Goal: Information Seeking & Learning: Learn about a topic

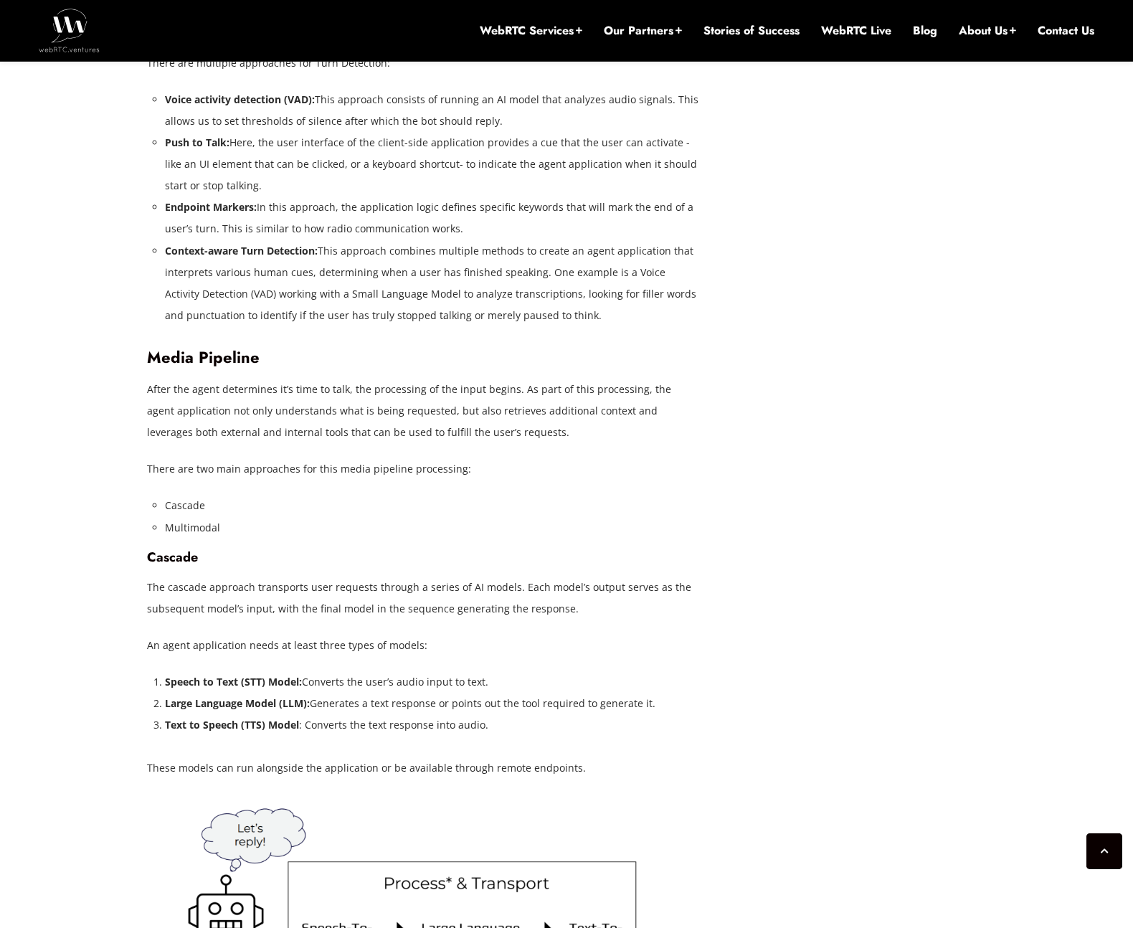
scroll to position [2674, 0]
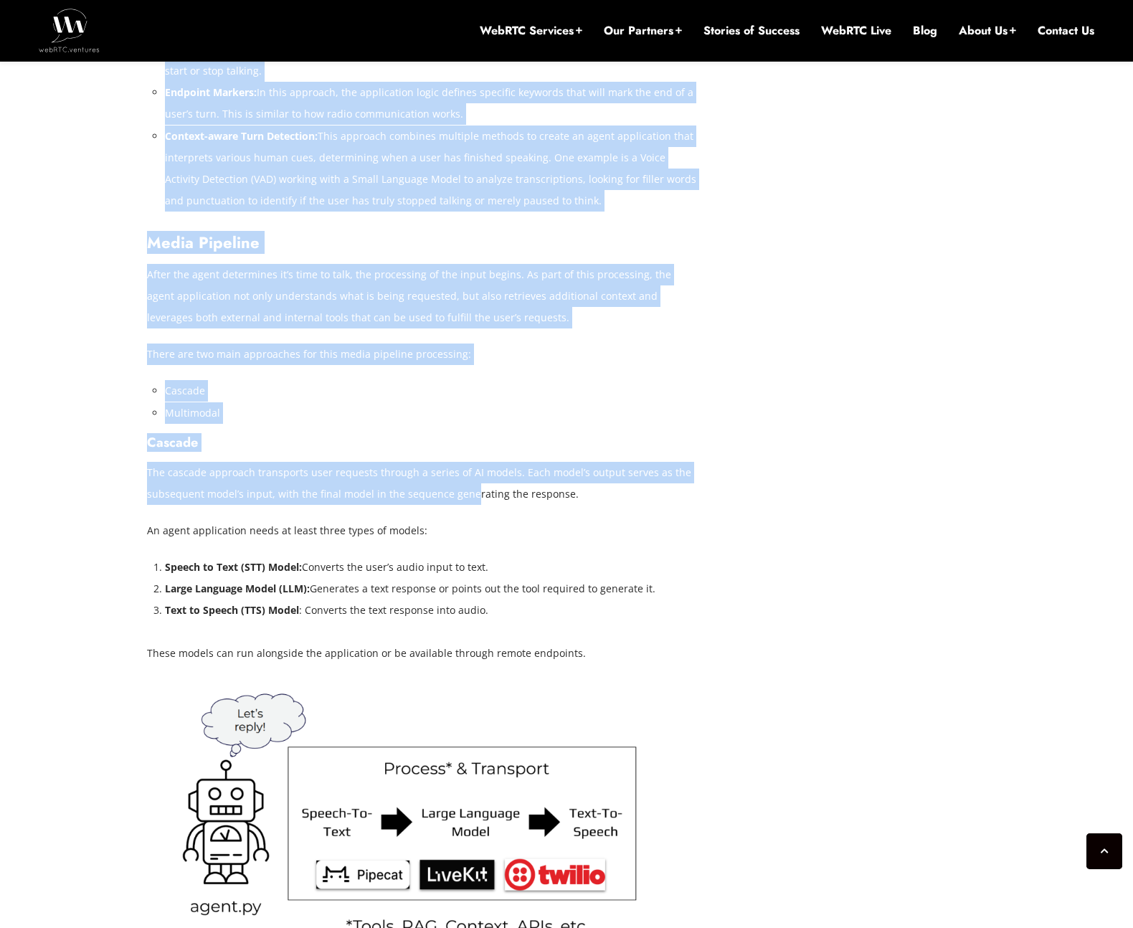
drag, startPoint x: 135, startPoint y: 464, endPoint x: 504, endPoint y: 501, distance: 371.3
click at [503, 500] on div "[DATE] [PERSON_NAME] Comments Off on How to Build Voice AI Applications: A Comp…" at bounding box center [566, 869] width 1133 height 5848
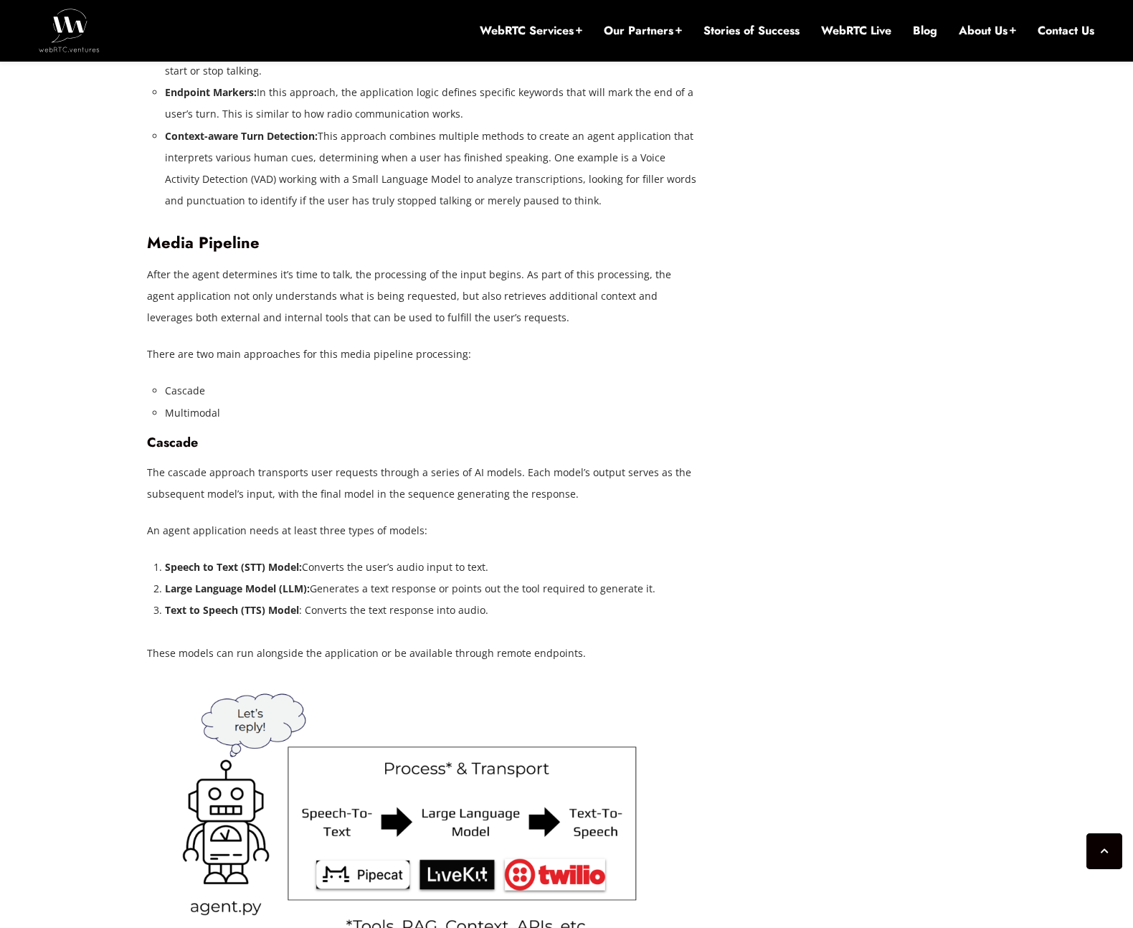
click at [506, 504] on p "The cascade approach transports user requests through a series of AI models. Ea…" at bounding box center [423, 483] width 552 height 43
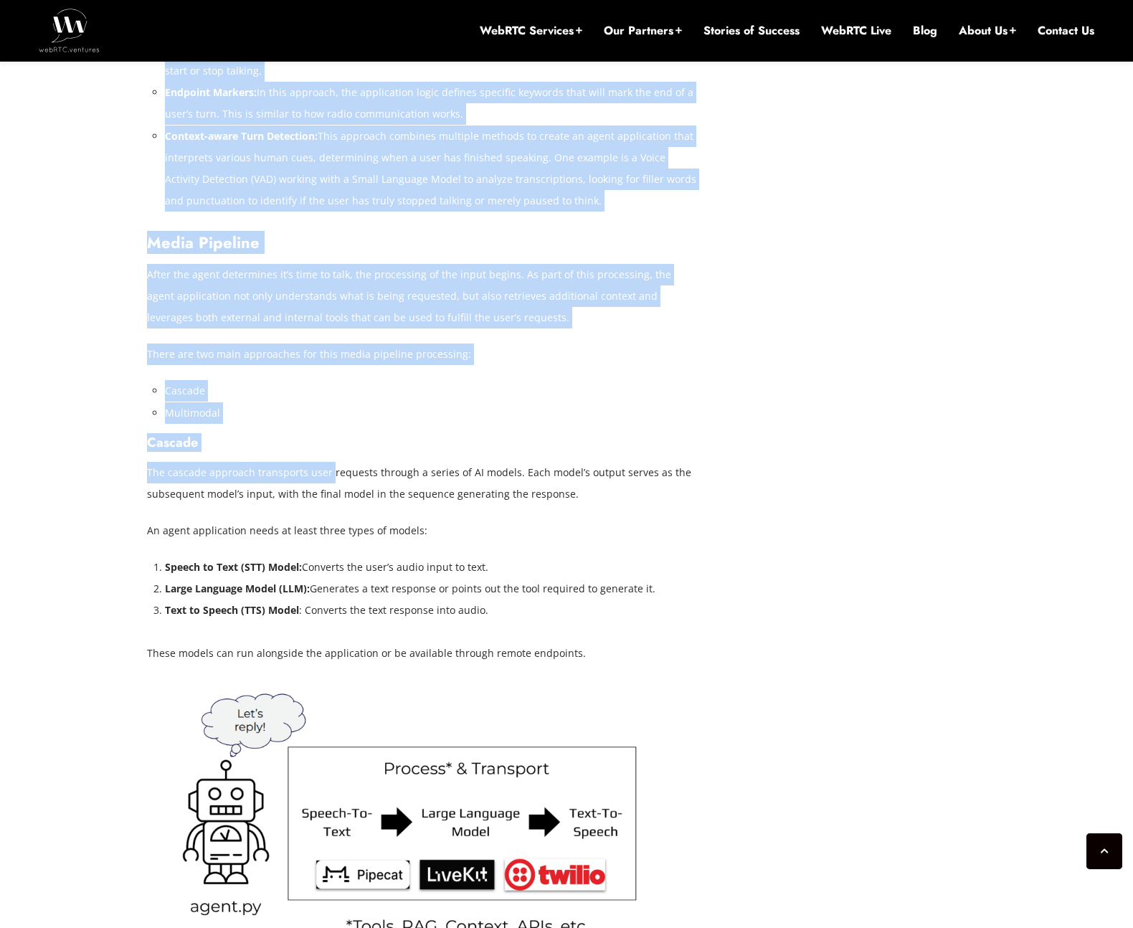
drag, startPoint x: 146, startPoint y: 470, endPoint x: 328, endPoint y: 478, distance: 182.4
click at [328, 478] on div "[DATE] [PERSON_NAME] Comments Off on How to Build Voice AI Applications: A Comp…" at bounding box center [566, 868] width 857 height 5675
click at [328, 478] on p "The cascade approach transports user requests through a series of AI models. Ea…" at bounding box center [423, 483] width 552 height 43
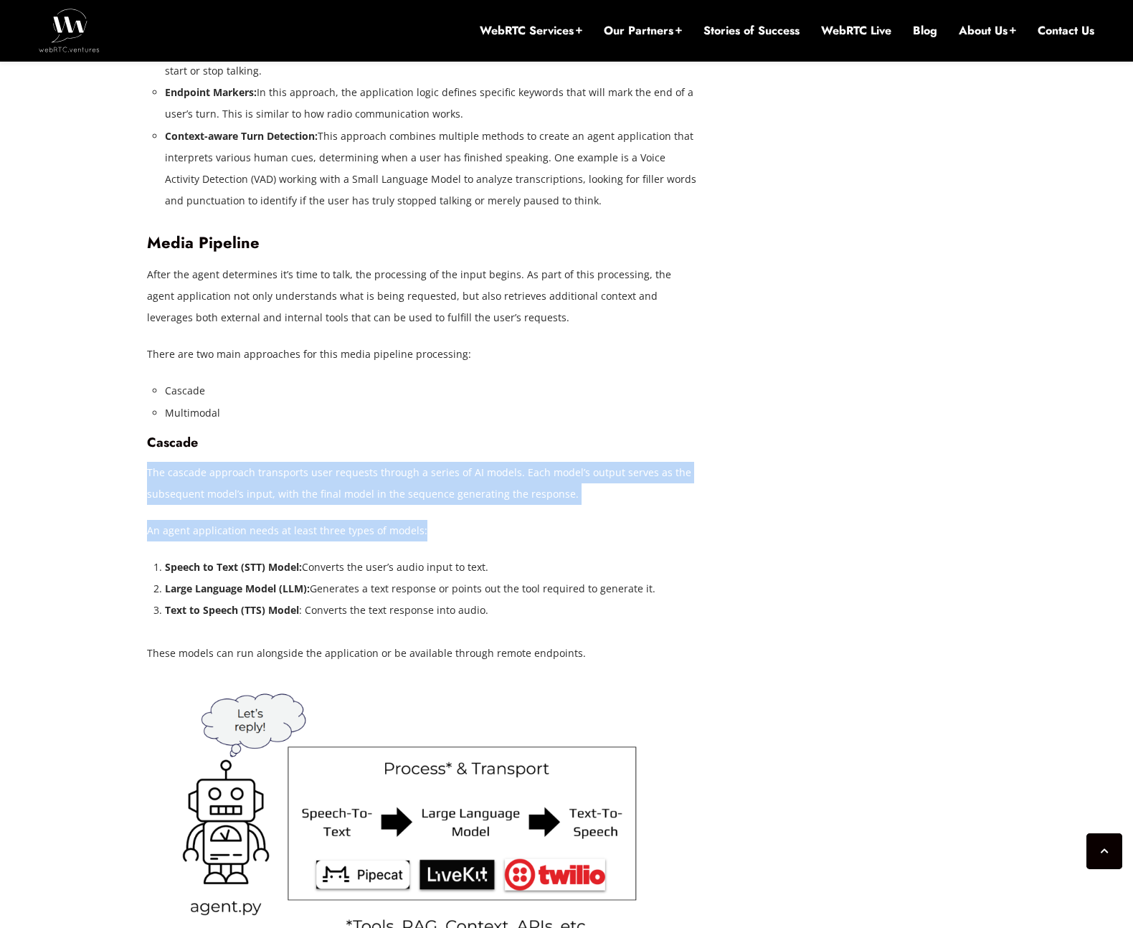
drag, startPoint x: 147, startPoint y: 473, endPoint x: 588, endPoint y: 528, distance: 444.6
click at [588, 528] on div "Voice AI applications are changing how businesses handle customer interactions …" at bounding box center [423, 644] width 552 height 4448
click at [248, 539] on p "An agent application needs at least three types of models:" at bounding box center [423, 531] width 552 height 22
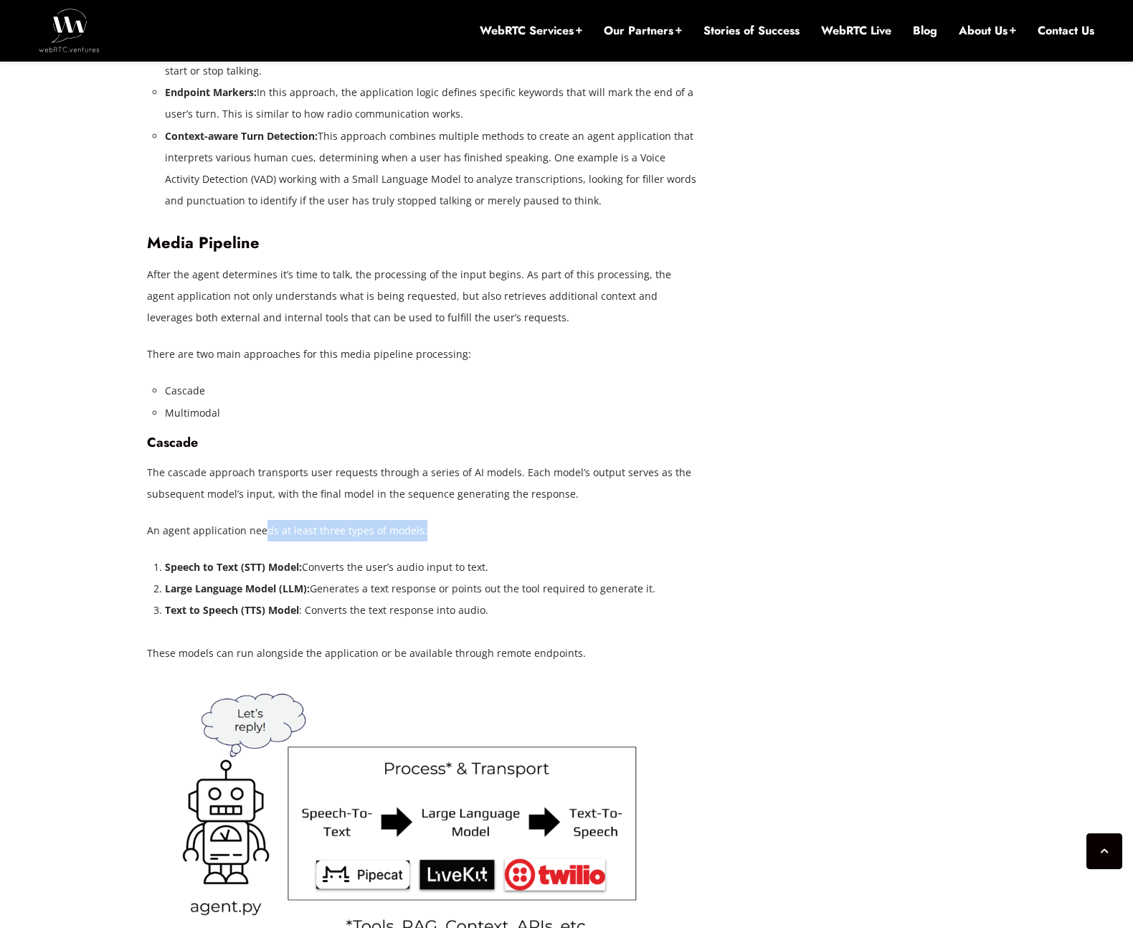
drag, startPoint x: 270, startPoint y: 536, endPoint x: 448, endPoint y: 546, distance: 178.9
click at [448, 546] on div "Voice AI applications are changing how businesses handle customer interactions …" at bounding box center [423, 644] width 552 height 4448
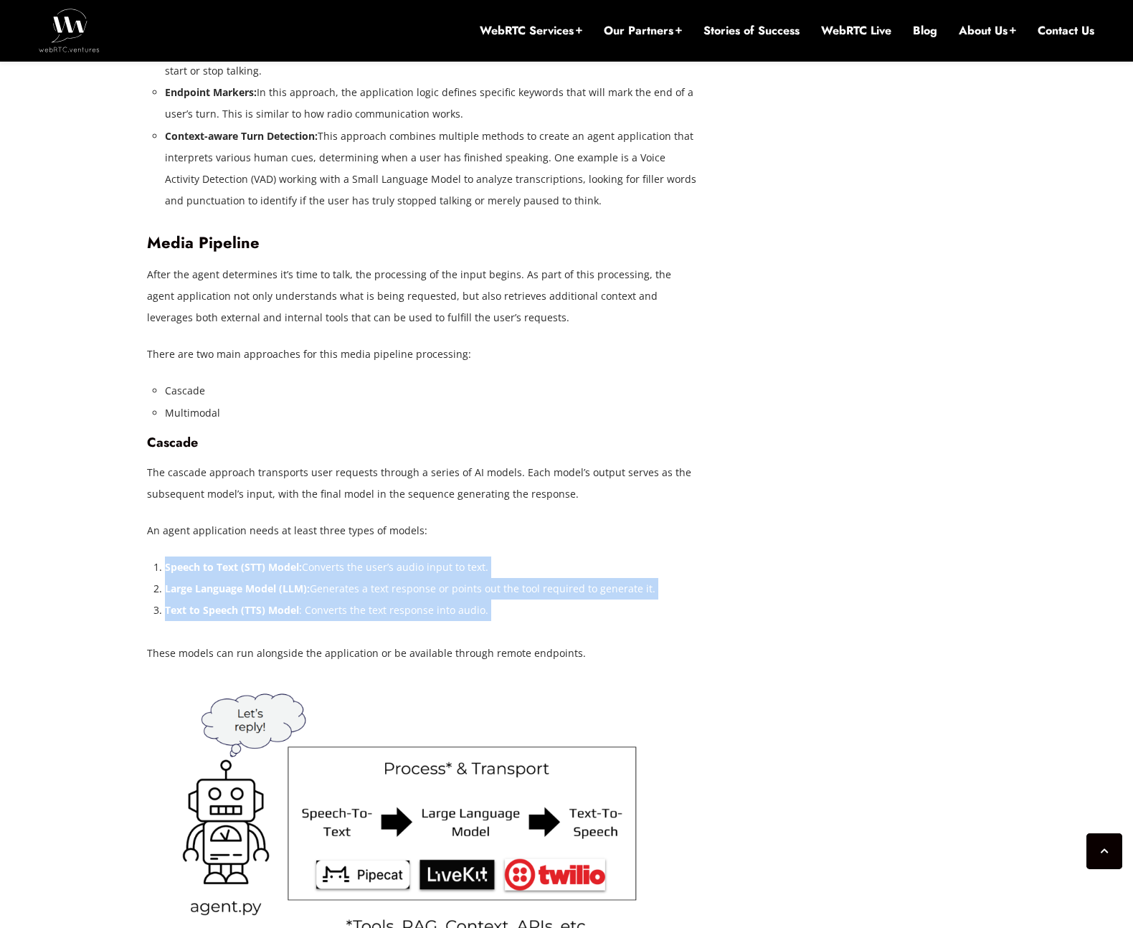
drag, startPoint x: 472, startPoint y: 545, endPoint x: 483, endPoint y: 636, distance: 91.0
click at [483, 636] on div "Voice AI applications are changing how businesses handle customer interactions …" at bounding box center [423, 644] width 552 height 4448
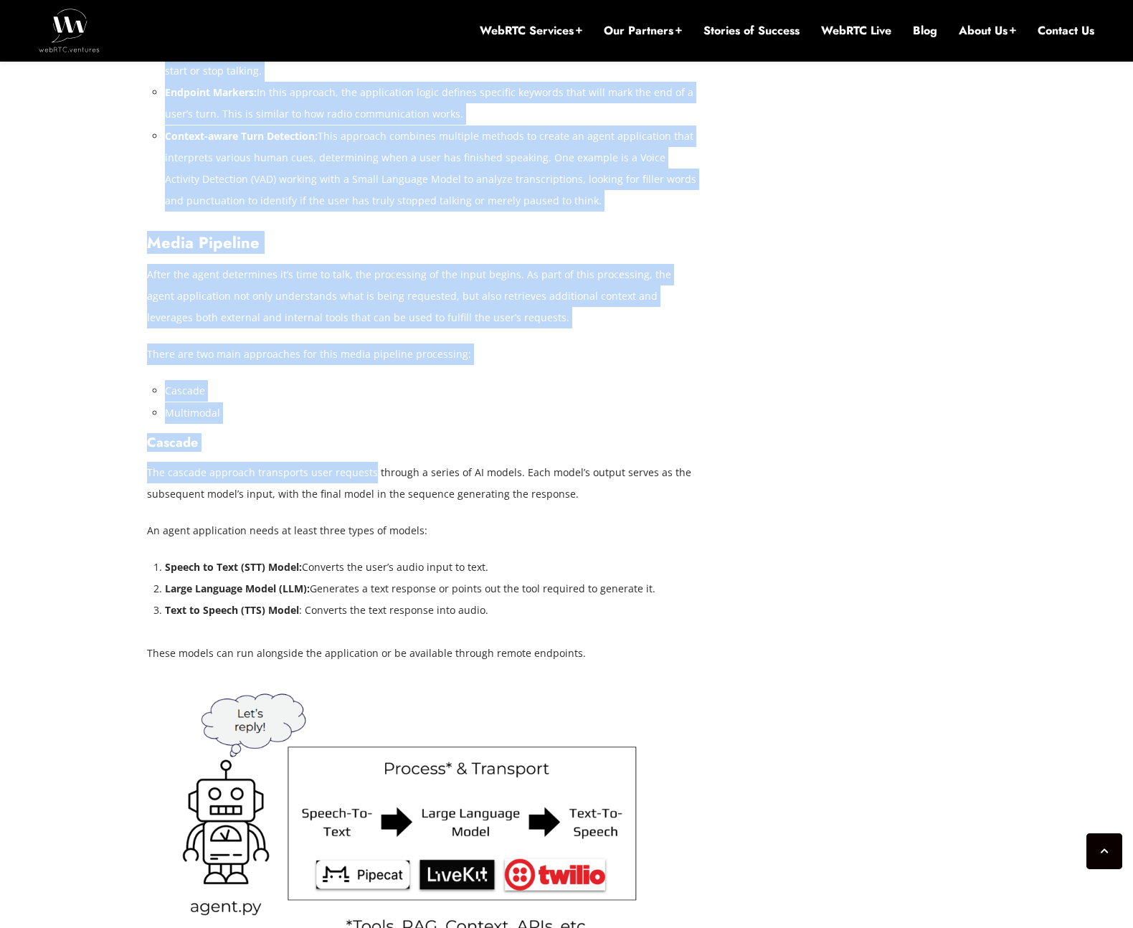
drag, startPoint x: 144, startPoint y: 466, endPoint x: 385, endPoint y: 484, distance: 241.7
click at [381, 484] on div "[DATE] [PERSON_NAME] Comments Off on How to Build Voice AI Applications: A Comp…" at bounding box center [566, 868] width 857 height 5675
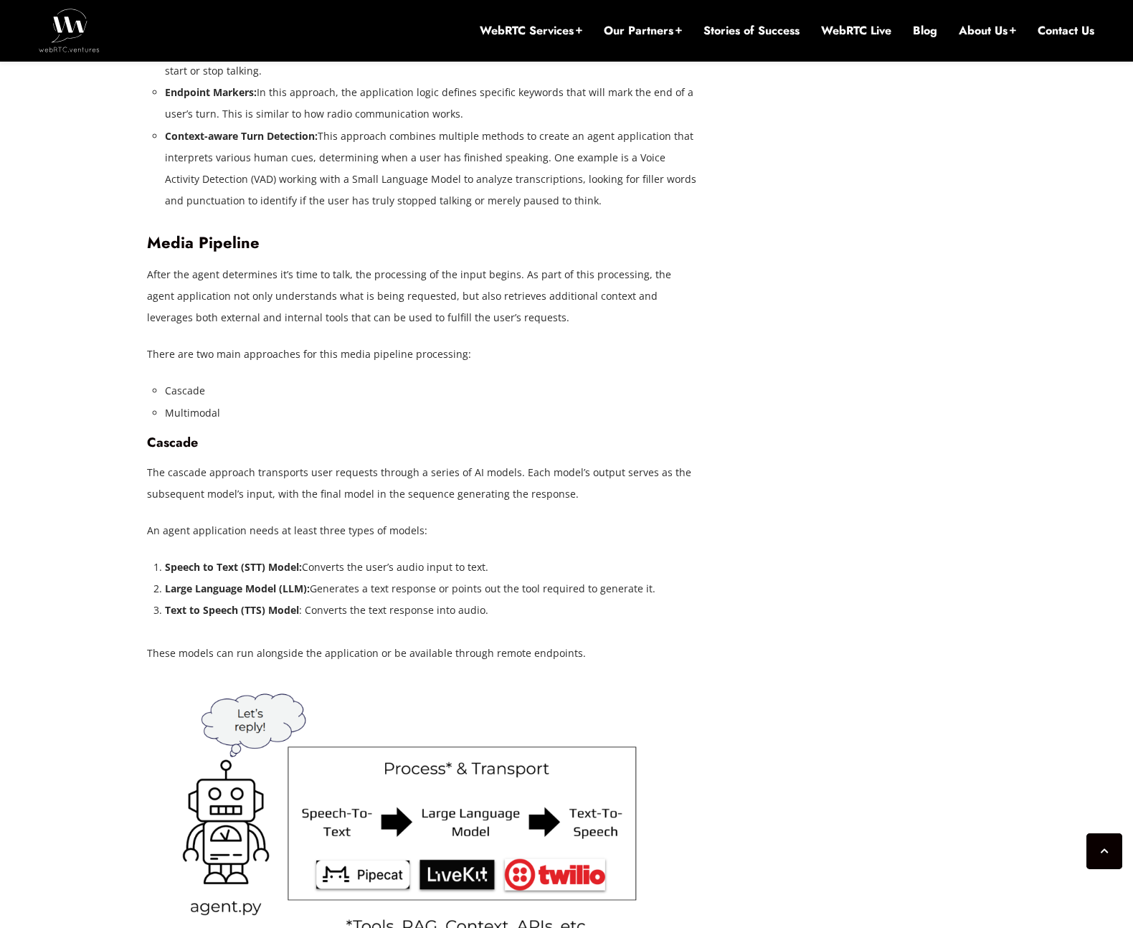
click at [385, 484] on p "The cascade approach transports user requests through a series of AI models. Ea…" at bounding box center [423, 483] width 552 height 43
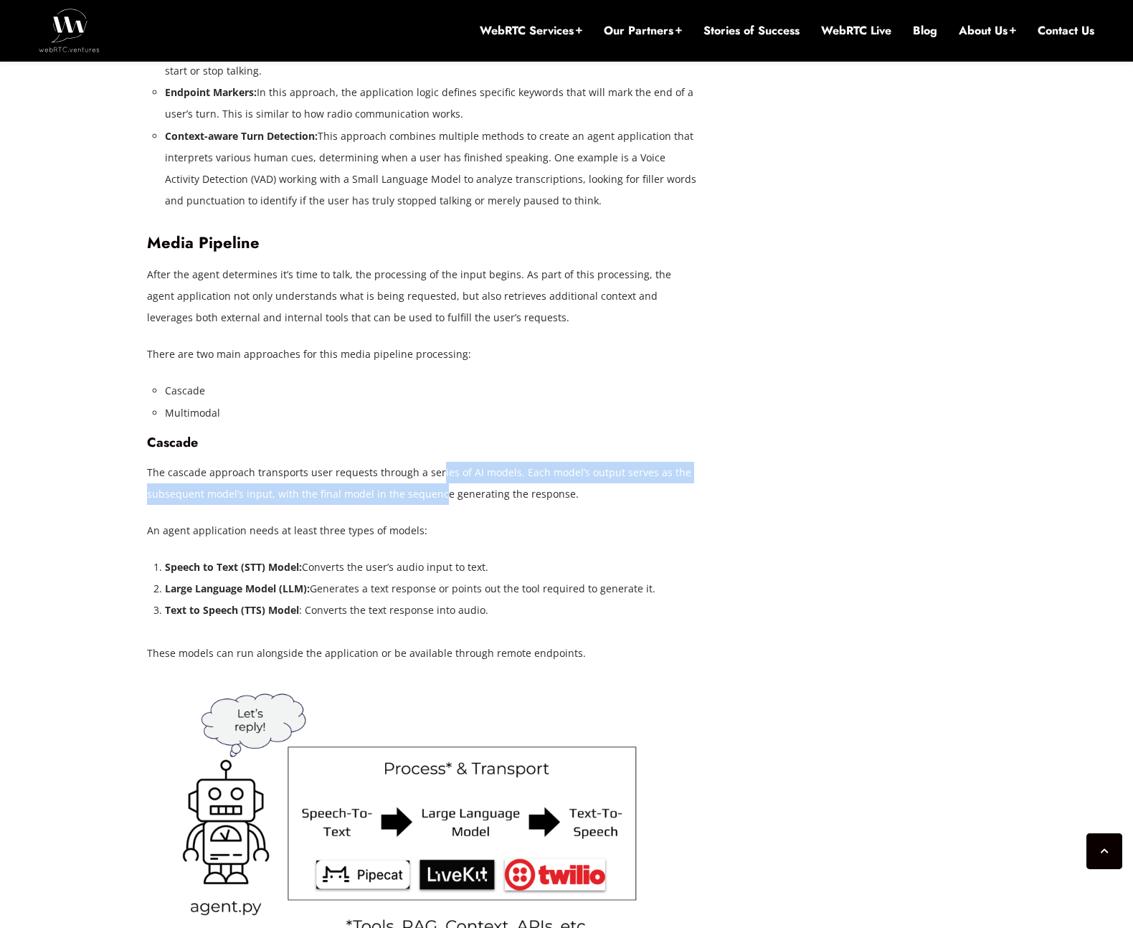
drag, startPoint x: 433, startPoint y: 466, endPoint x: 439, endPoint y: 496, distance: 30.7
click at [439, 496] on p "The cascade approach transports user requests through a series of AI models. Ea…" at bounding box center [423, 483] width 552 height 43
drag, startPoint x: 240, startPoint y: 472, endPoint x: 400, endPoint y: 496, distance: 161.8
click at [400, 496] on p "The cascade approach transports user requests through a series of AI models. Ea…" at bounding box center [423, 483] width 552 height 43
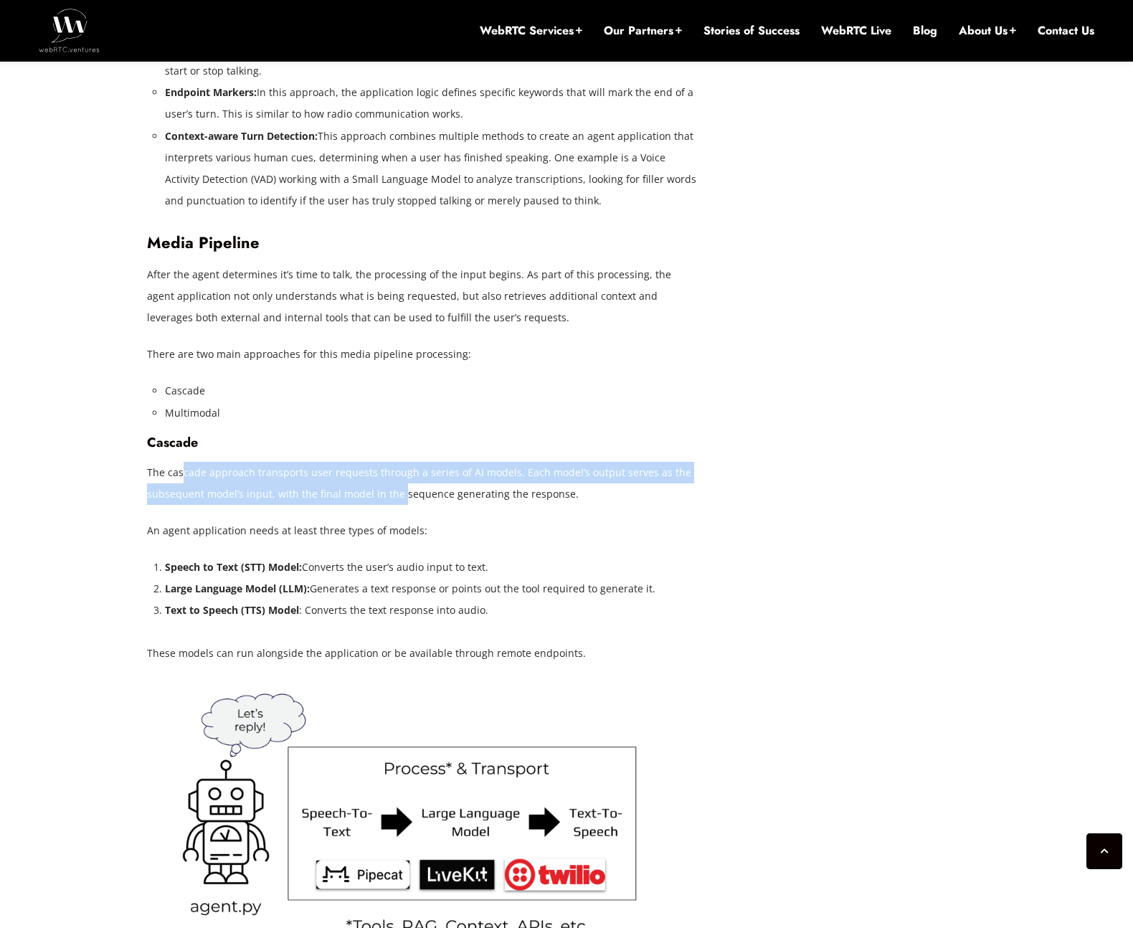
click at [400, 496] on p "The cascade approach transports user requests through a series of AI models. Ea…" at bounding box center [423, 483] width 552 height 43
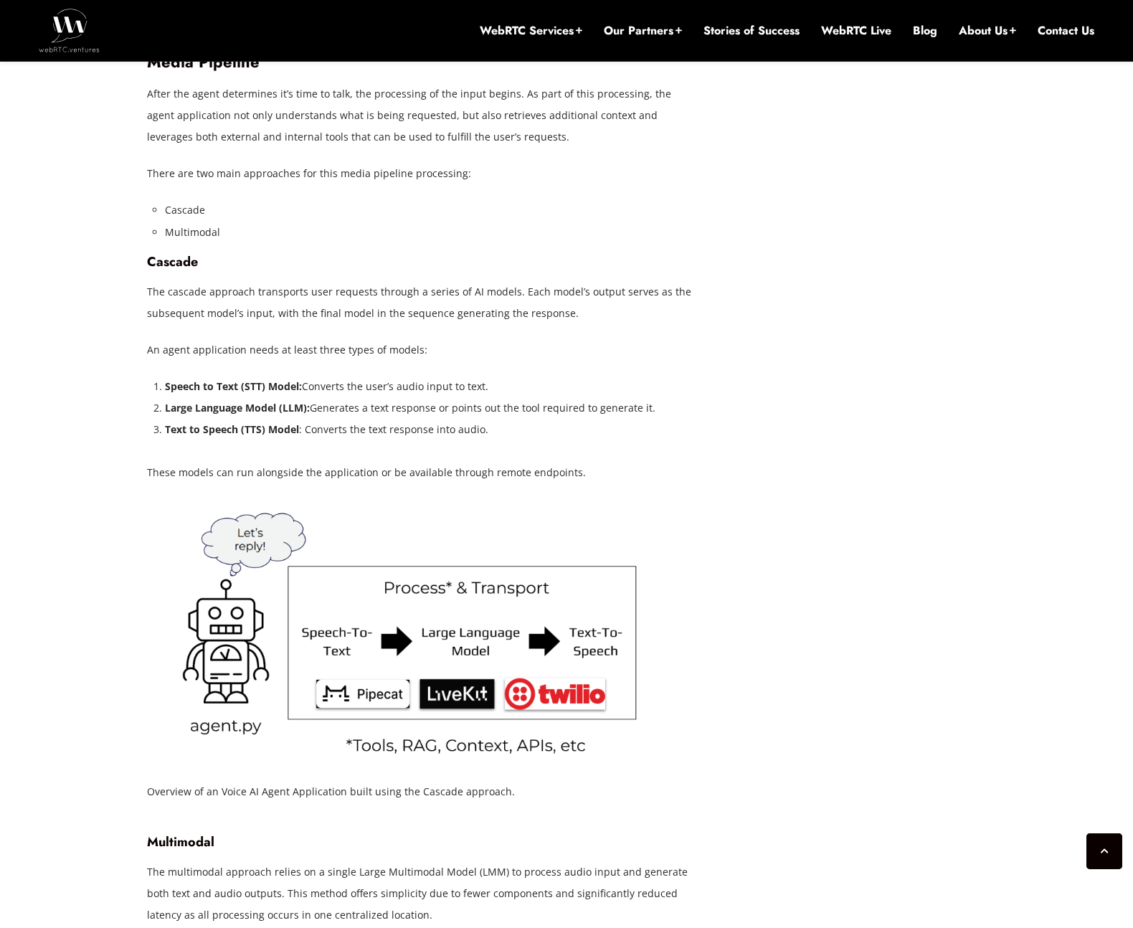
scroll to position [2857, 0]
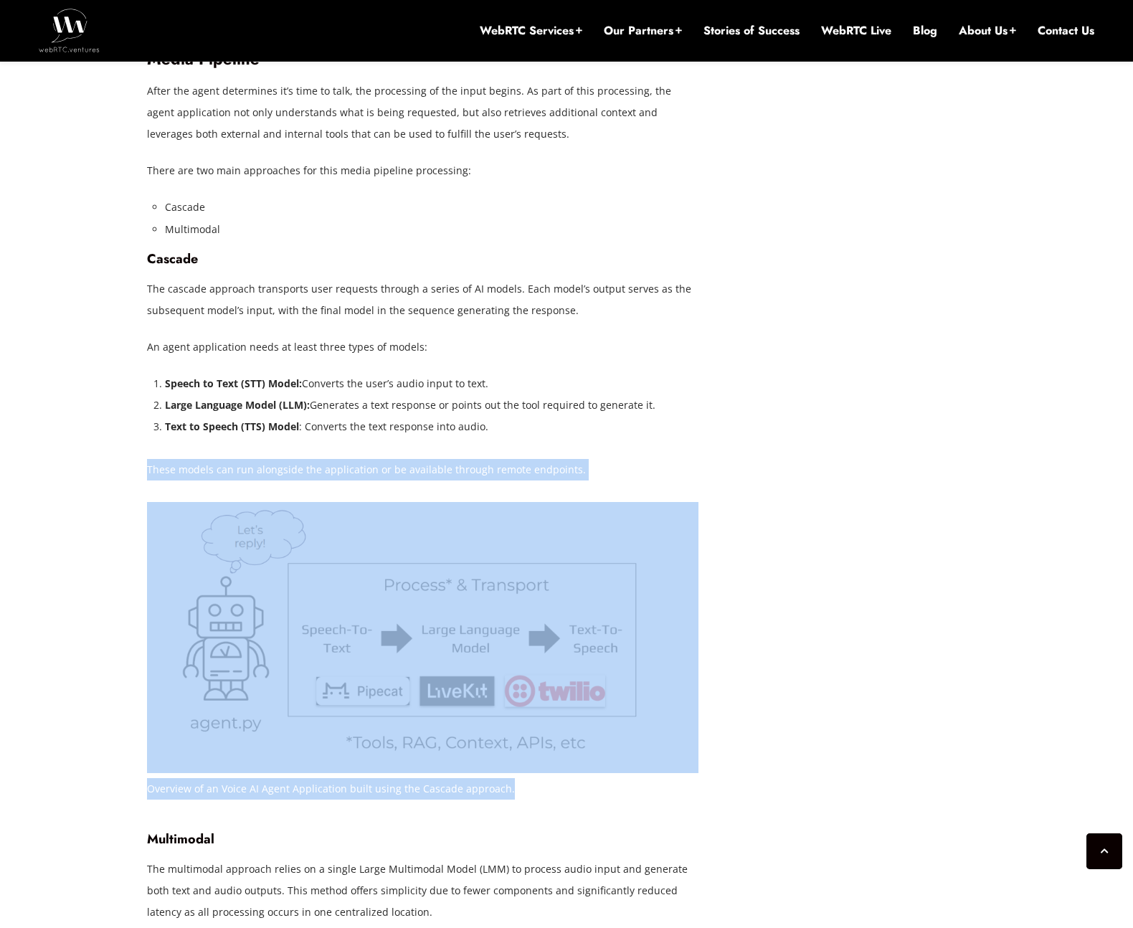
drag, startPoint x: 147, startPoint y: 468, endPoint x: 616, endPoint y: 482, distance: 468.7
click at [616, 482] on div "Voice AI applications are changing how businesses handle customer interactions …" at bounding box center [423, 460] width 552 height 4448
drag, startPoint x: 596, startPoint y: 457, endPoint x: 607, endPoint y: 461, distance: 11.6
click at [597, 457] on div "Voice AI applications are changing how businesses handle customer interactions …" at bounding box center [423, 460] width 552 height 4448
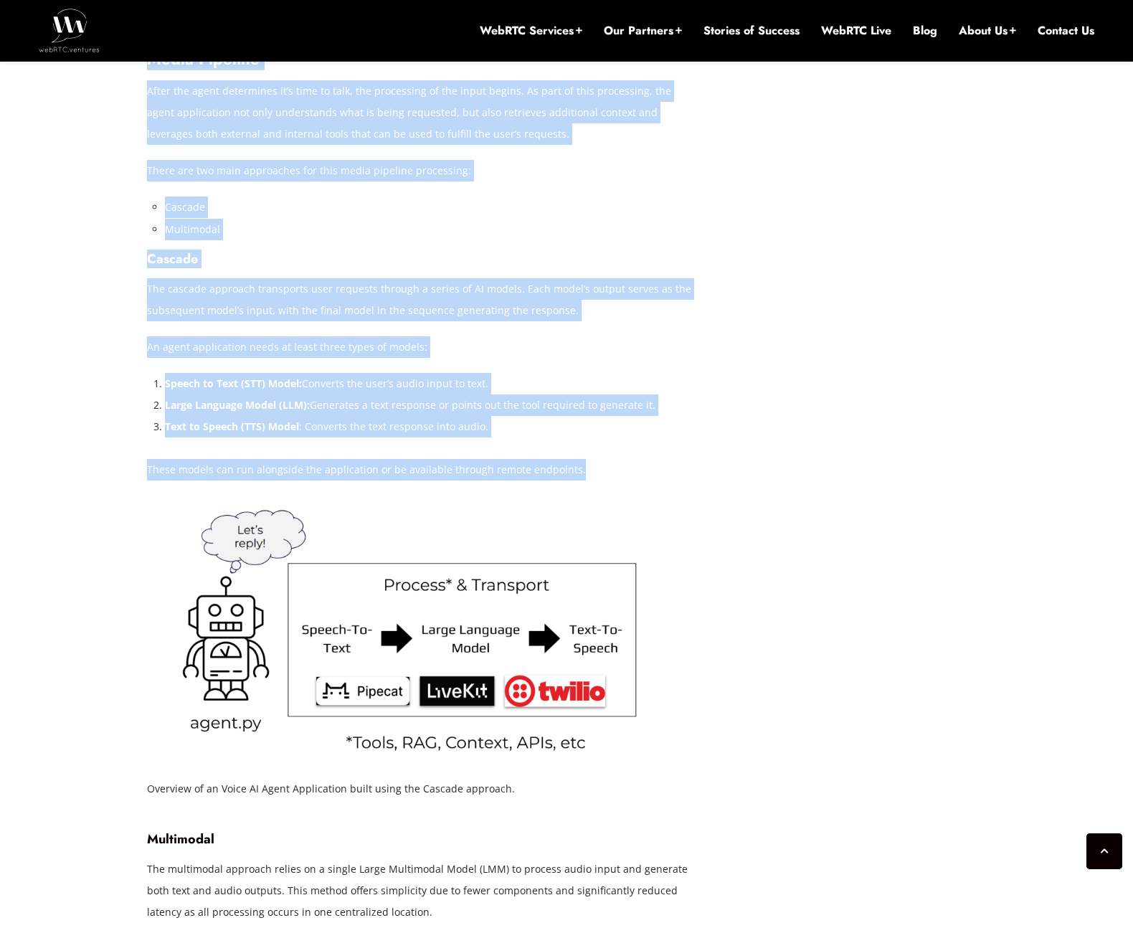
drag, startPoint x: 532, startPoint y: 457, endPoint x: 146, endPoint y: 465, distance: 386.0
click at [146, 465] on div "[DATE] [PERSON_NAME] Comments Off on How to Build Voice AI Applications: A Comp…" at bounding box center [566, 684] width 857 height 5675
click at [151, 465] on p "These models can run alongside the application or be available through remote e…" at bounding box center [423, 470] width 552 height 22
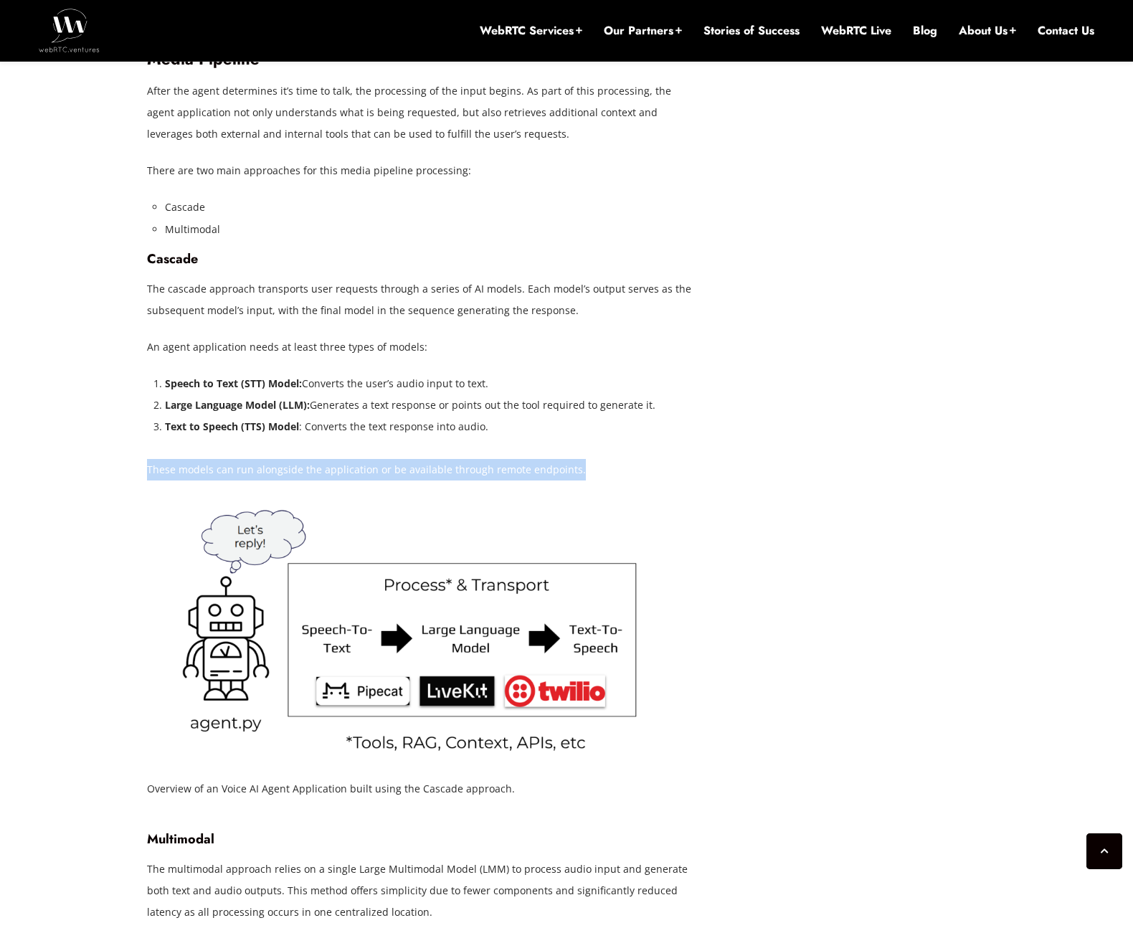
drag, startPoint x: 146, startPoint y: 467, endPoint x: 580, endPoint y: 480, distance: 434.2
click at [580, 480] on p "These models can run alongside the application or be available through remote e…" at bounding box center [423, 470] width 552 height 22
copy p "These models can run alongside the application or be available through remote e…"
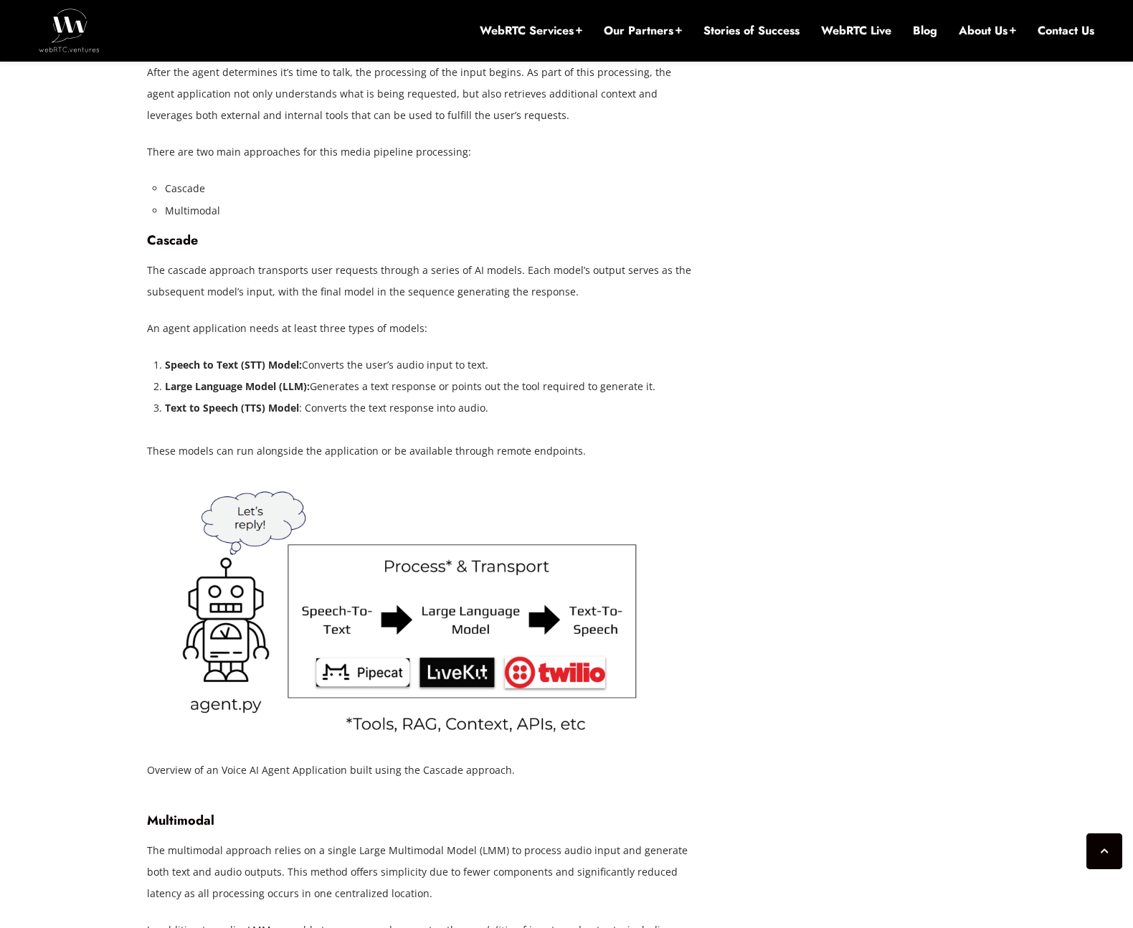
click at [716, 547] on div "[DATE] [PERSON_NAME] Comments Off on How to Build Voice AI Applications: A Comp…" at bounding box center [434, 665] width 574 height 5675
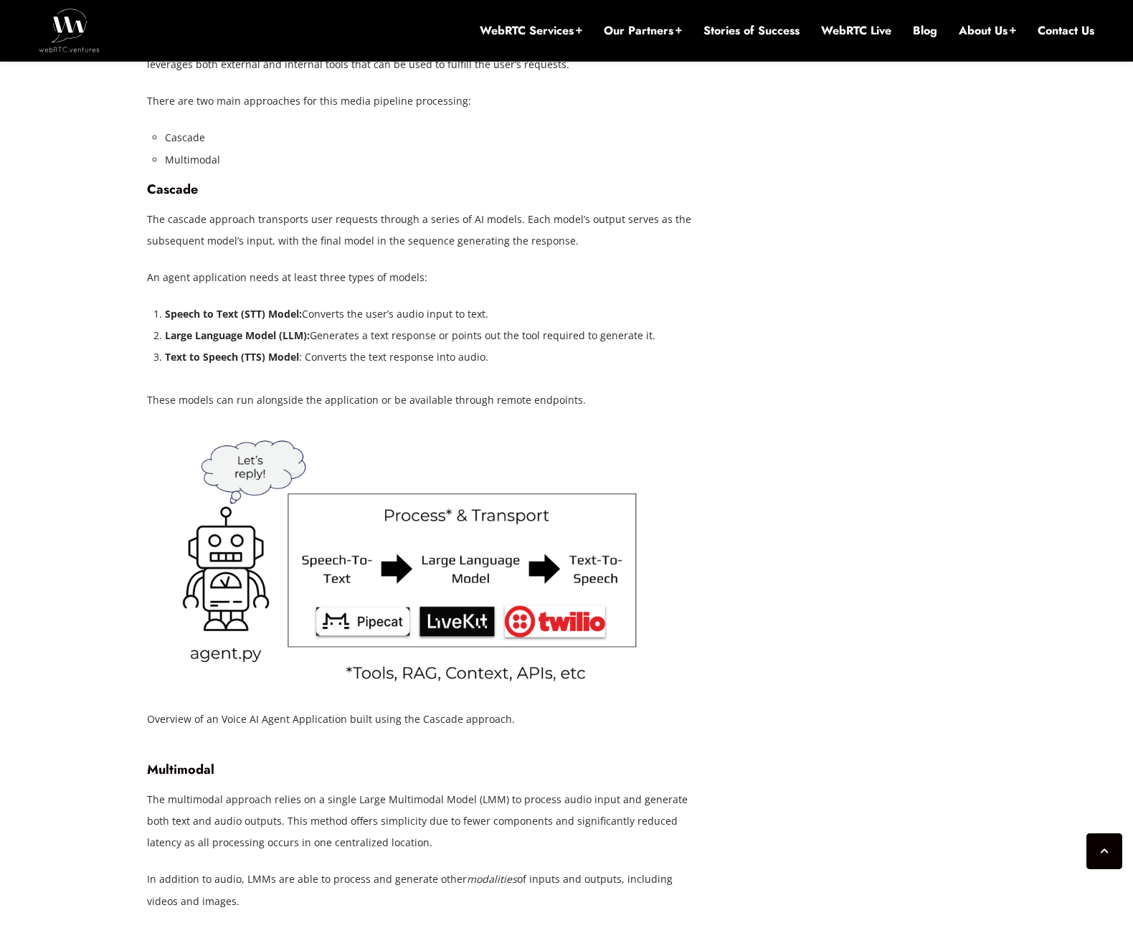
click at [716, 547] on div "[DATE] [PERSON_NAME] Comments Off on How to Build Voice AI Applications: A Comp…" at bounding box center [434, 614] width 574 height 5675
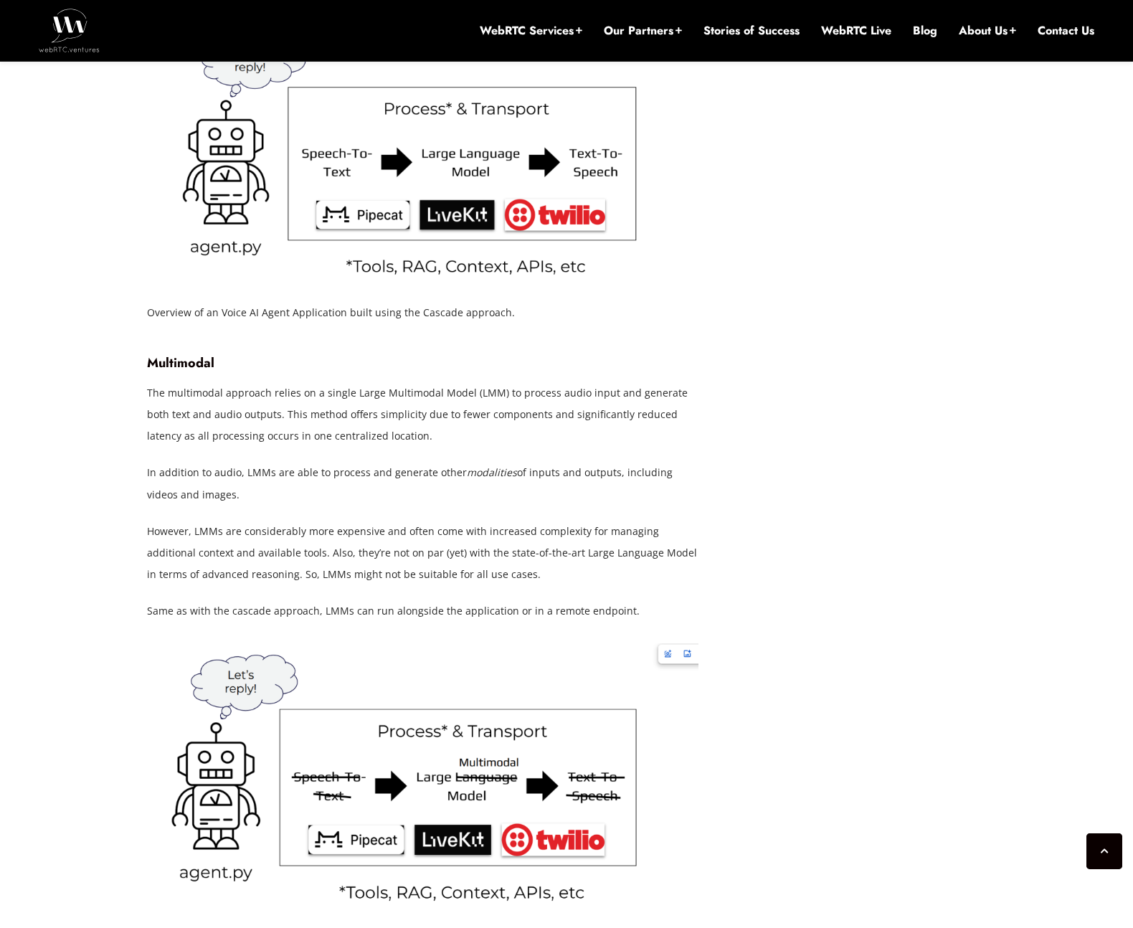
scroll to position [3337, 0]
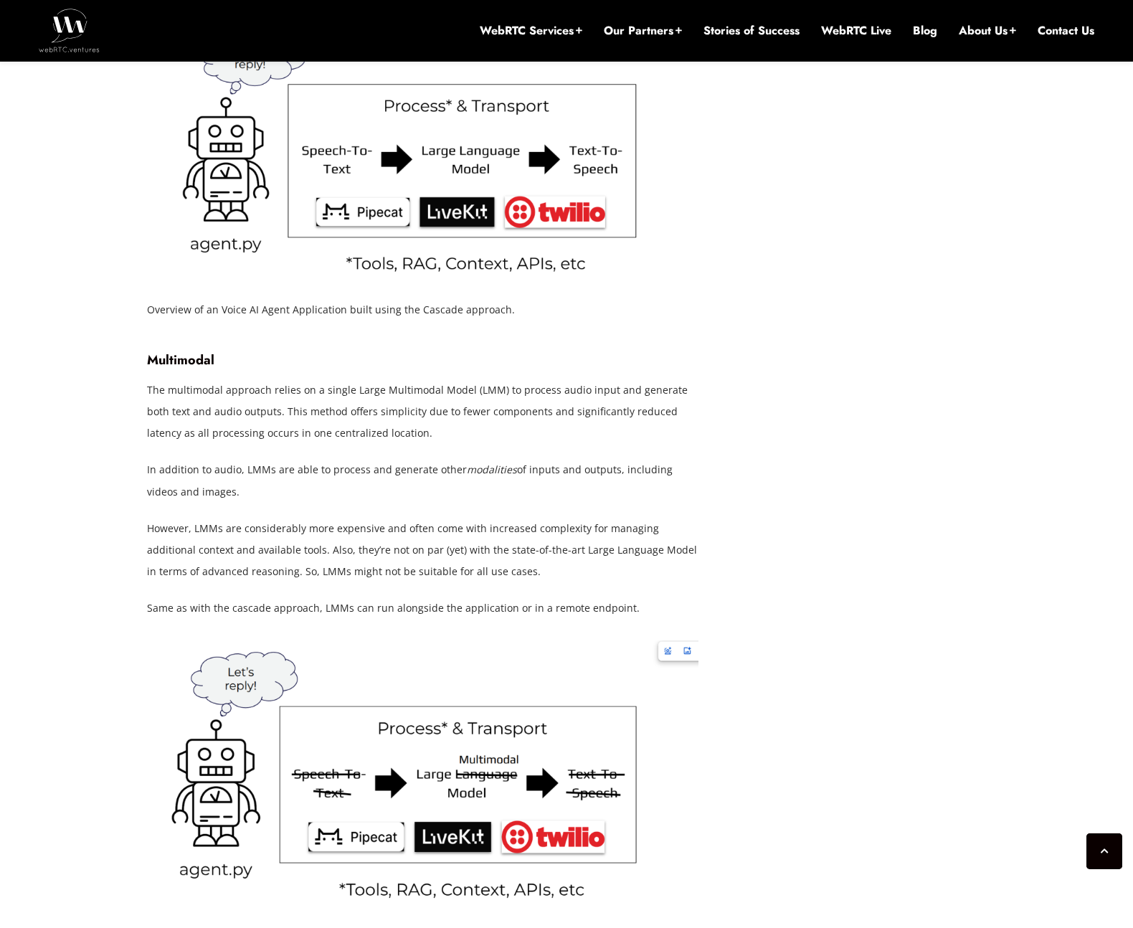
click at [799, 593] on div "[DATE] [PERSON_NAME] Comments Off on How to Build Voice AI Applications: A Comp…" at bounding box center [566, 205] width 857 height 5675
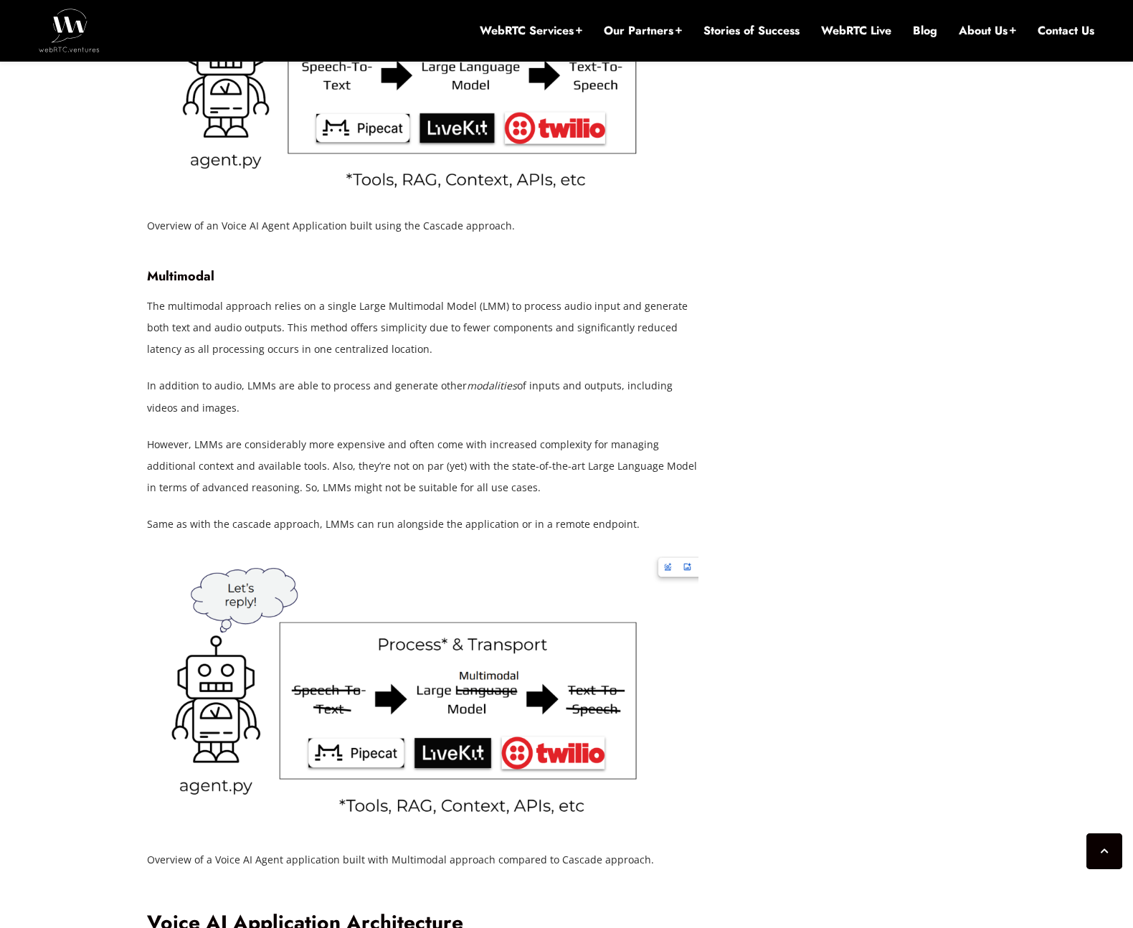
scroll to position [3421, 0]
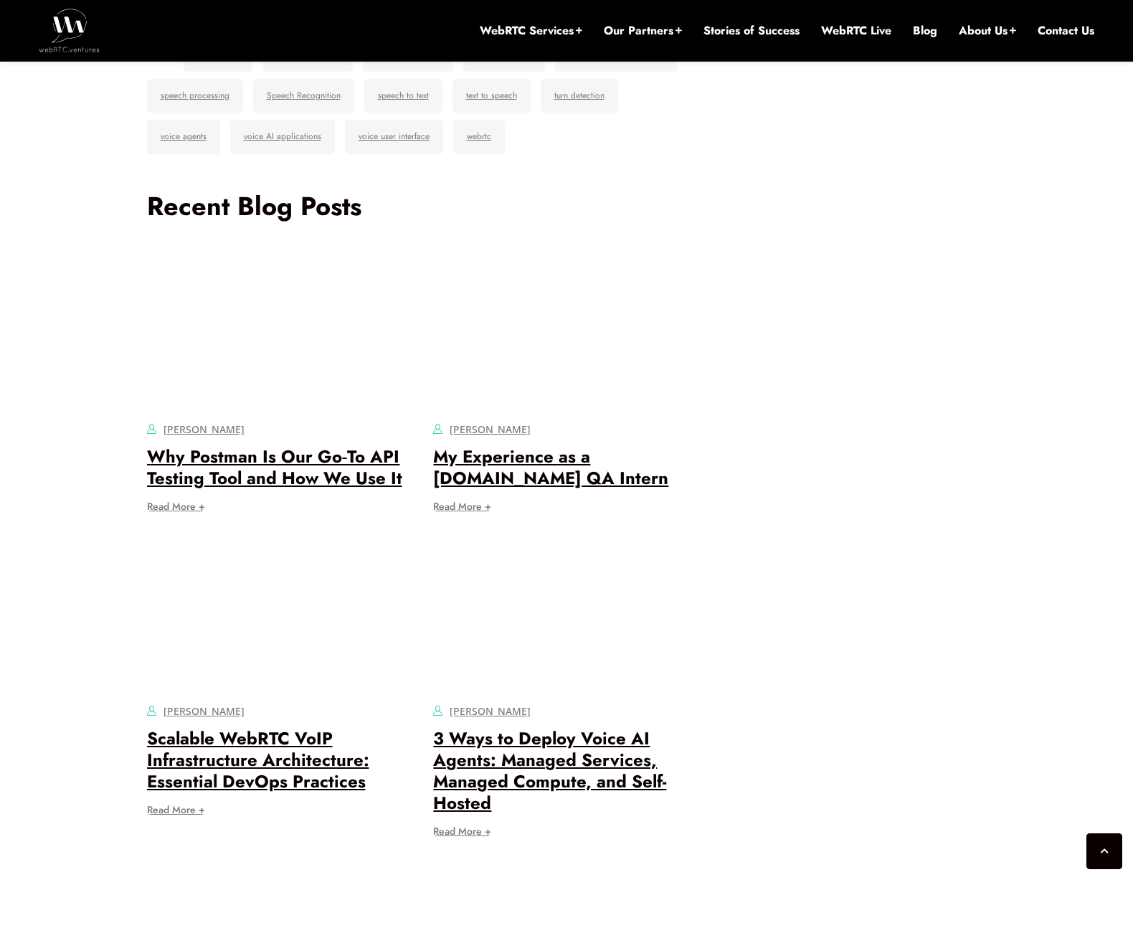
scroll to position [5537, 0]
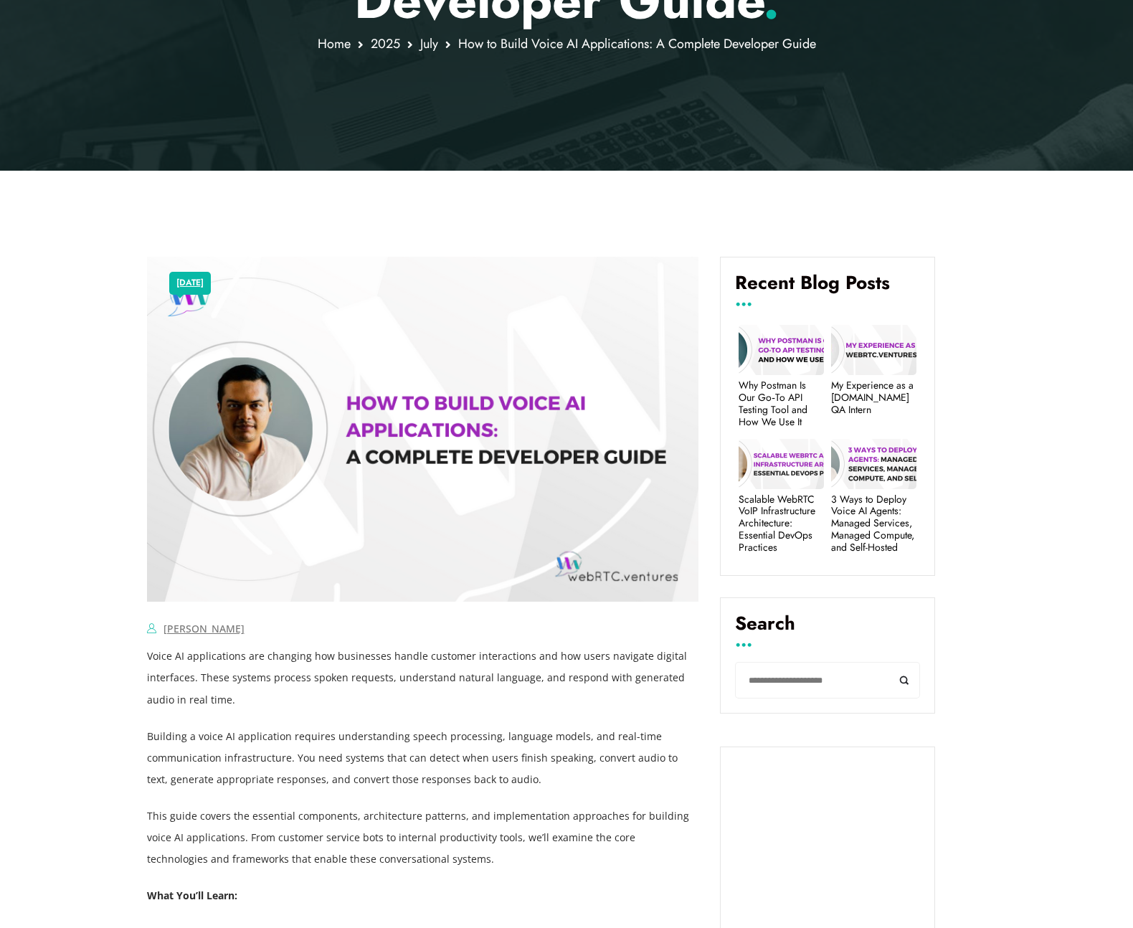
scroll to position [0, 0]
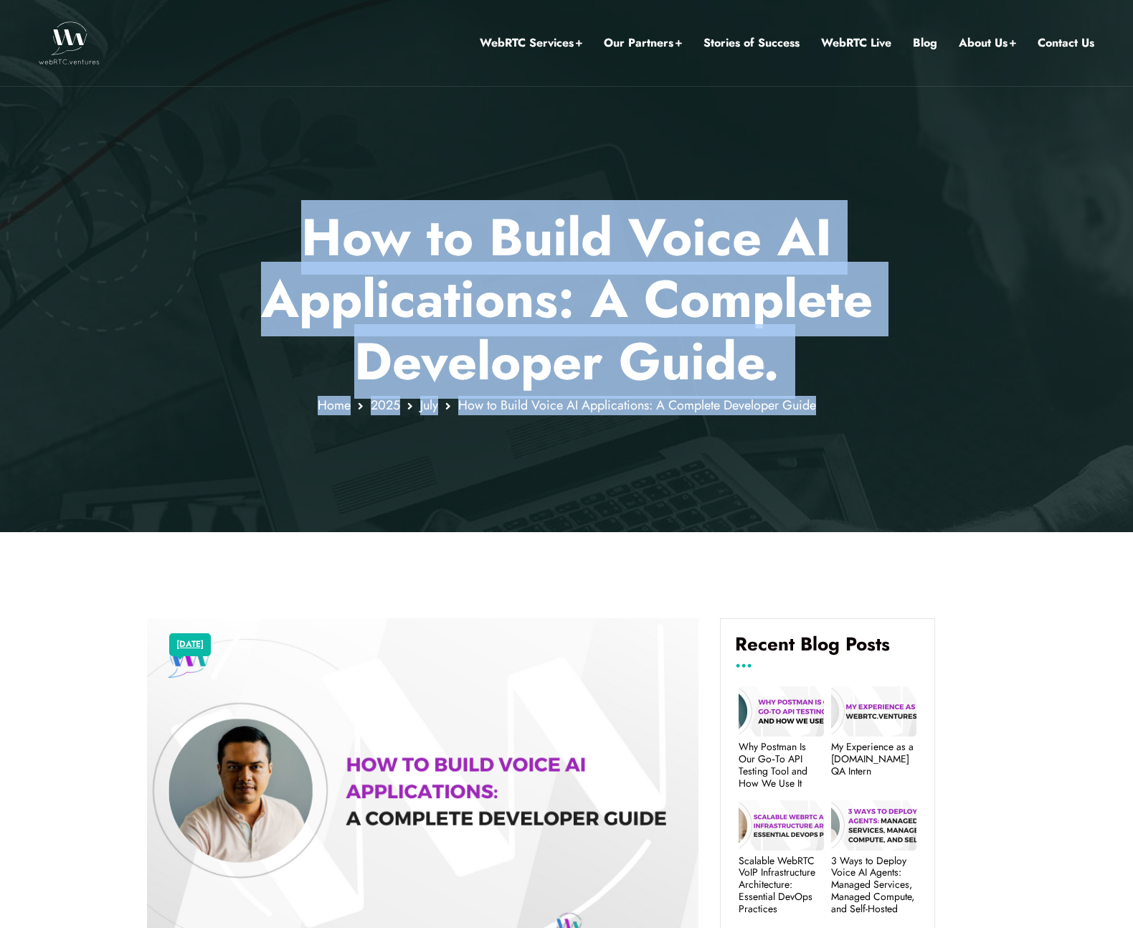
drag, startPoint x: 315, startPoint y: 231, endPoint x: 816, endPoint y: 408, distance: 531.9
click at [816, 408] on div "How to Build Voice AI Applications: A Complete Developer Guide . Home [DATE] Ho…" at bounding box center [566, 311] width 857 height 209
copy div "How to Build Voice AI Applications: A Complete Developer Guide . Home [DATE] Ho…"
